Goal: Obtain resource: Download file/media

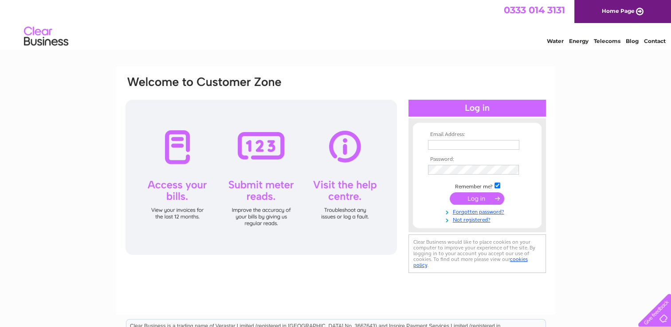
type input "john@medicalst.co.uk"
click at [474, 199] on input "submit" at bounding box center [477, 198] width 55 height 12
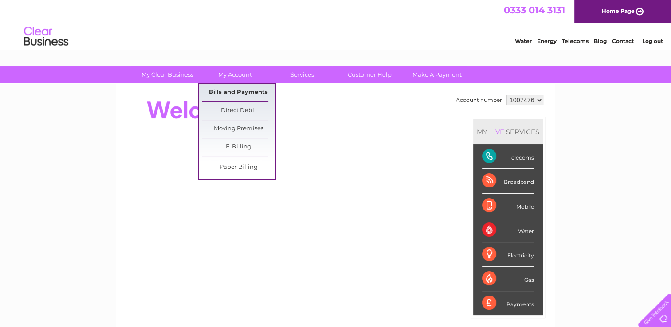
click at [234, 90] on link "Bills and Payments" at bounding box center [238, 93] width 73 height 18
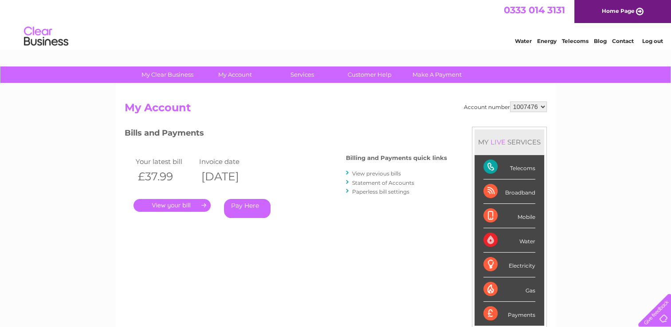
click at [372, 175] on link "View previous bills" at bounding box center [376, 173] width 49 height 7
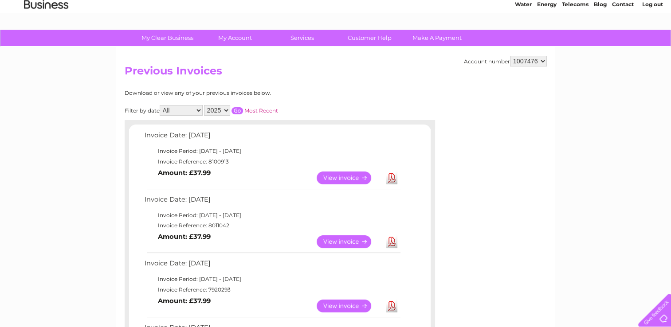
scroll to position [74, 0]
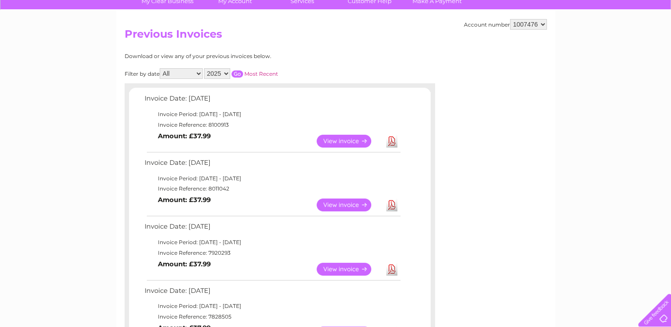
click at [353, 201] on link "View" at bounding box center [349, 205] width 65 height 13
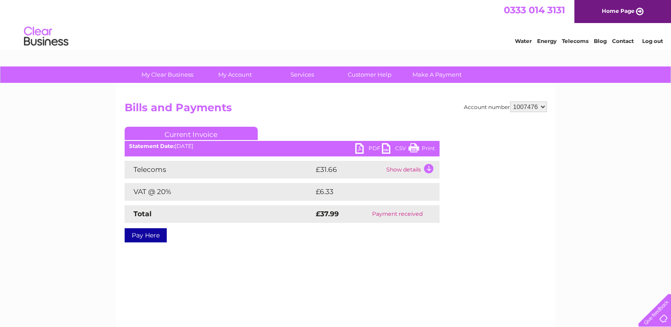
click at [361, 147] on link "PDF" at bounding box center [368, 149] width 27 height 13
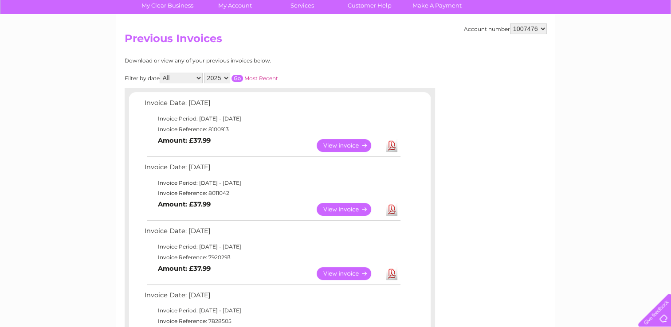
click at [345, 140] on link "View" at bounding box center [349, 145] width 65 height 13
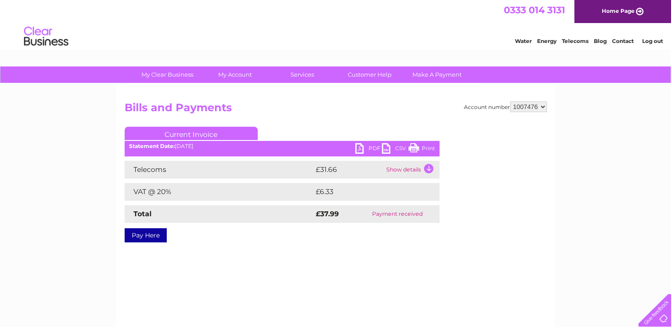
click at [359, 148] on link "PDF" at bounding box center [368, 149] width 27 height 13
